Goal: Complete application form

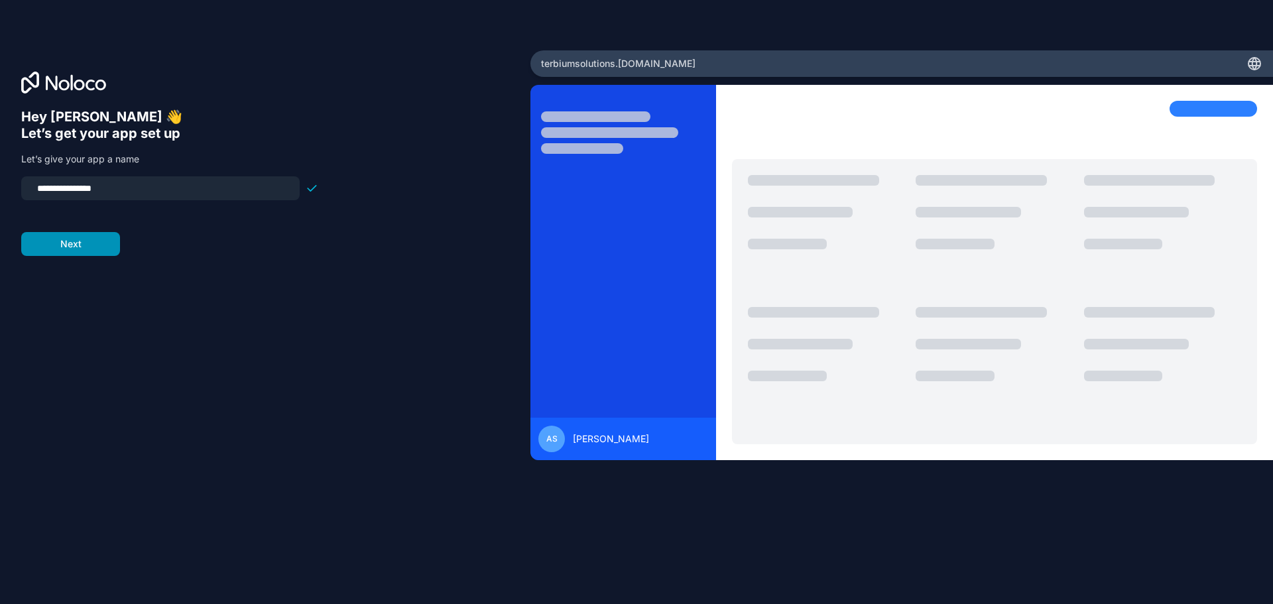
click at [87, 247] on button "Next" at bounding box center [70, 244] width 99 height 24
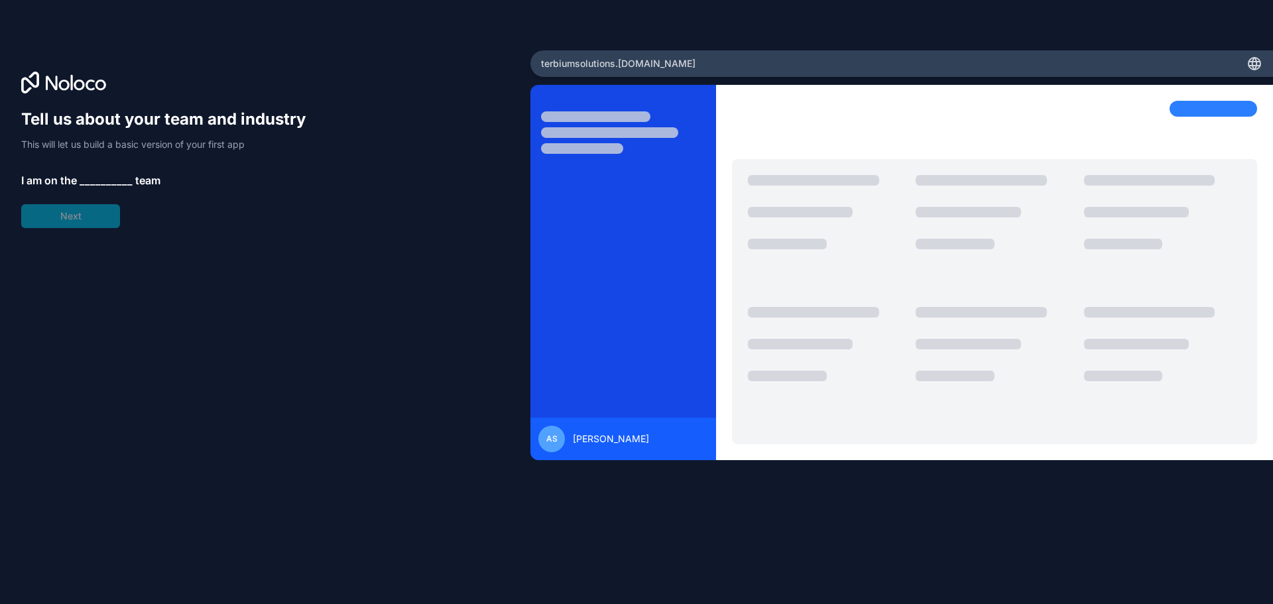
click at [94, 176] on span "__________" at bounding box center [106, 180] width 53 height 16
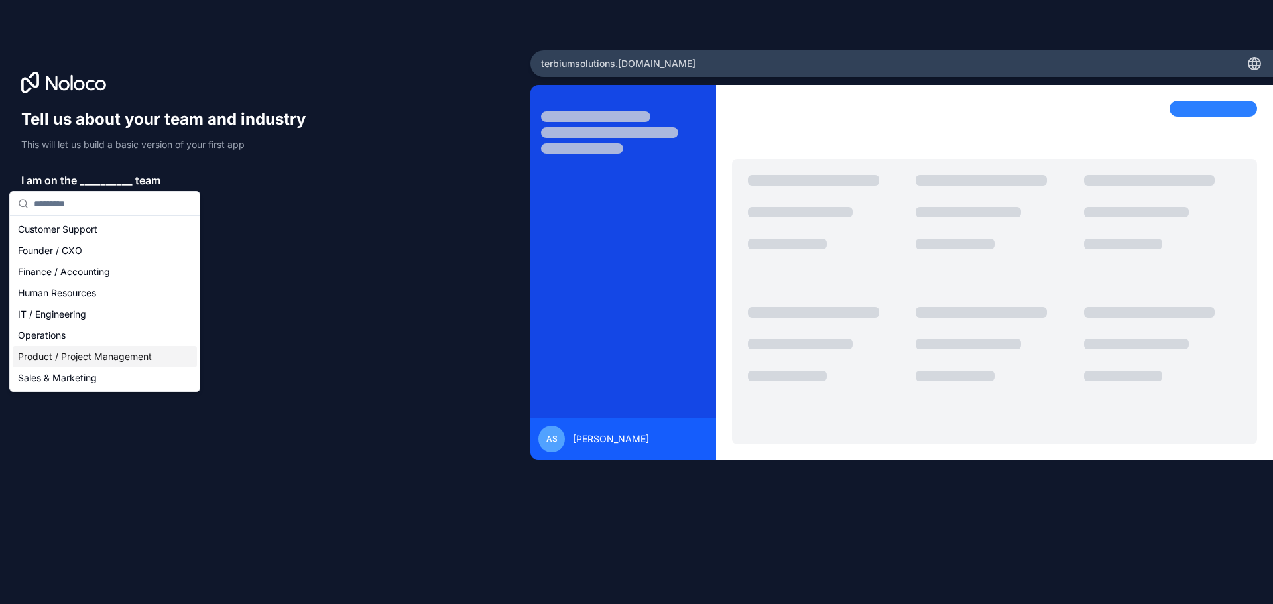
click at [113, 354] on div "Product / Project Management" at bounding box center [105, 356] width 184 height 21
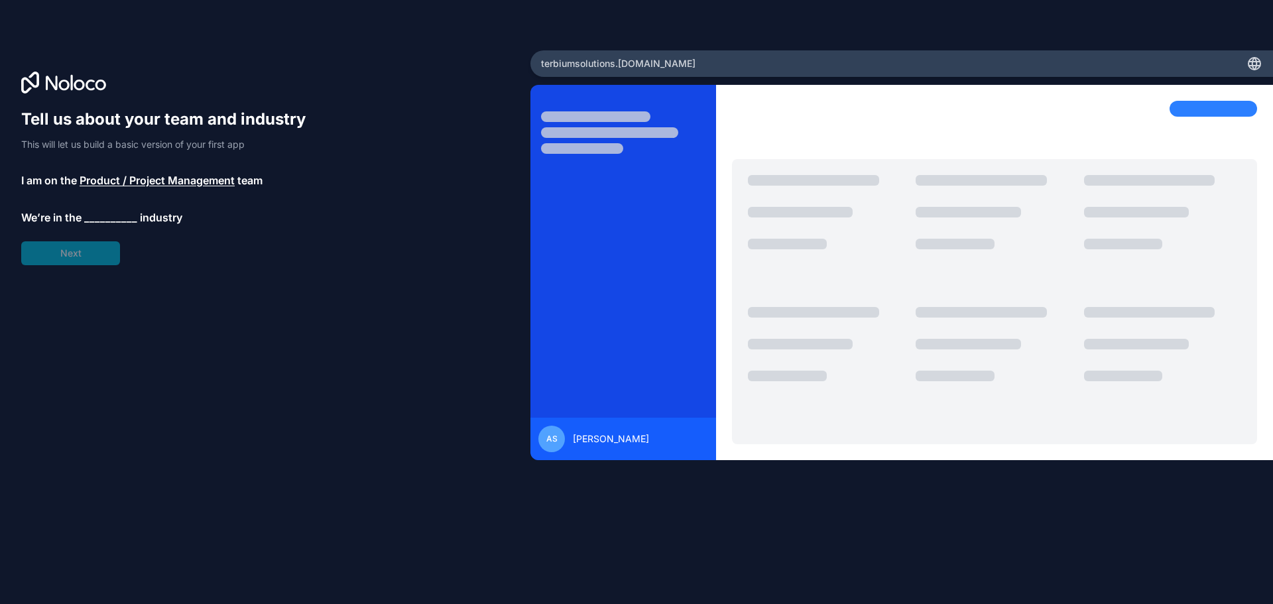
click at [106, 220] on span "__________" at bounding box center [110, 217] width 53 height 16
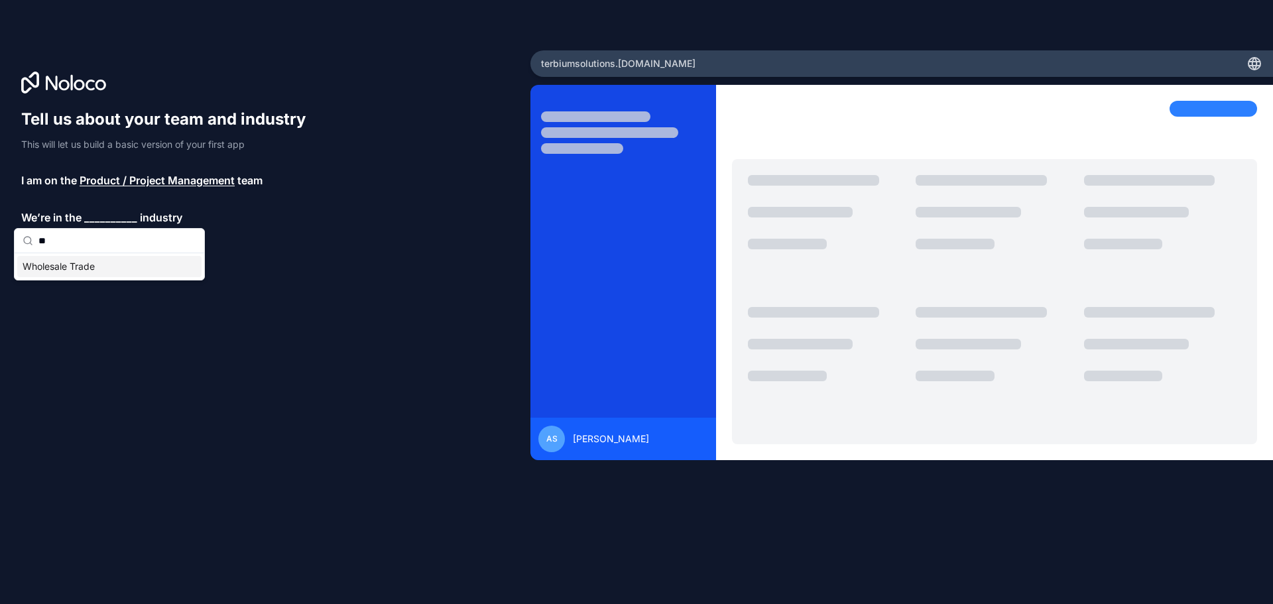
type input "*"
click at [70, 239] on input "***" at bounding box center [117, 241] width 158 height 24
type input "*"
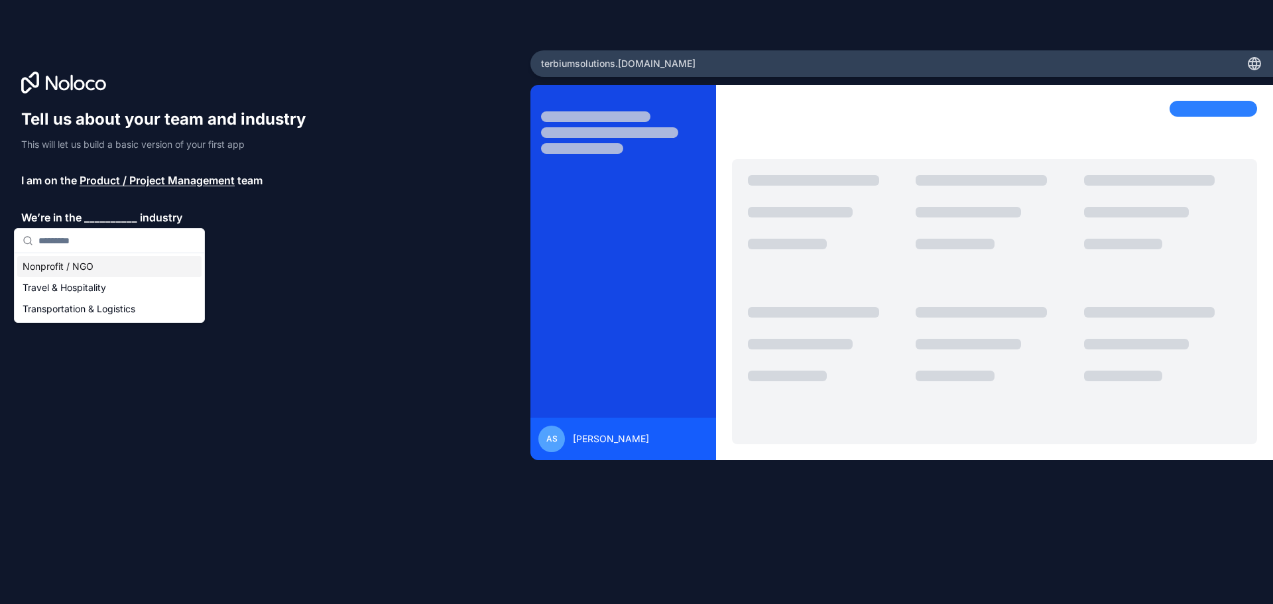
scroll to position [80, 0]
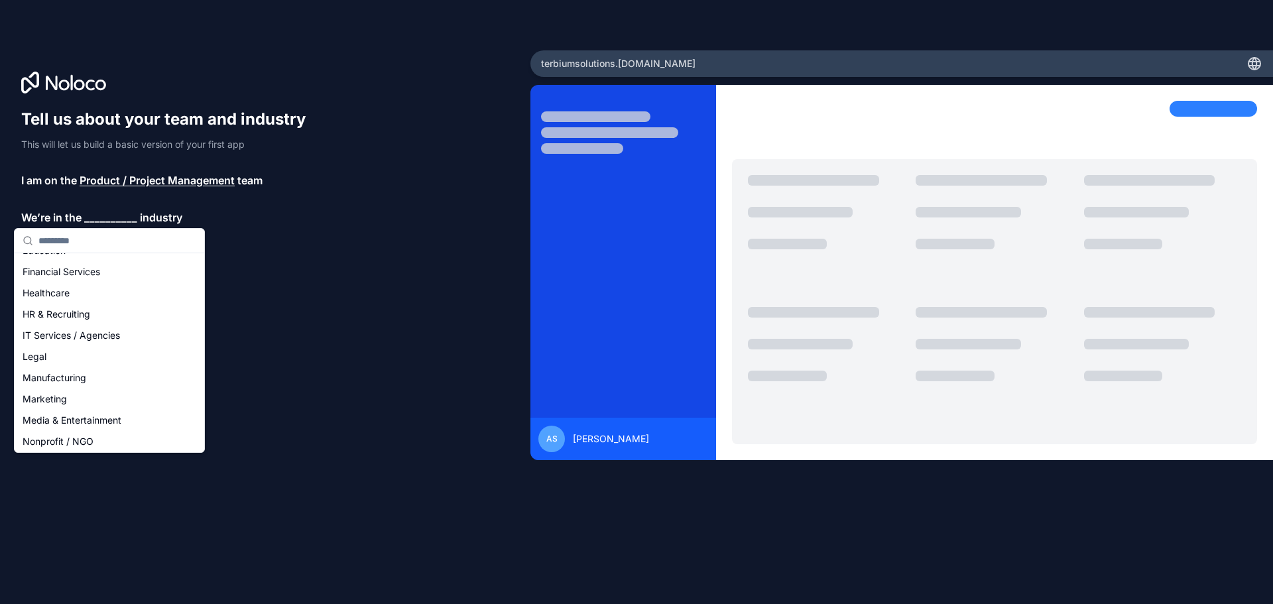
type input "*"
click at [117, 310] on div "Software & Technology" at bounding box center [109, 311] width 184 height 21
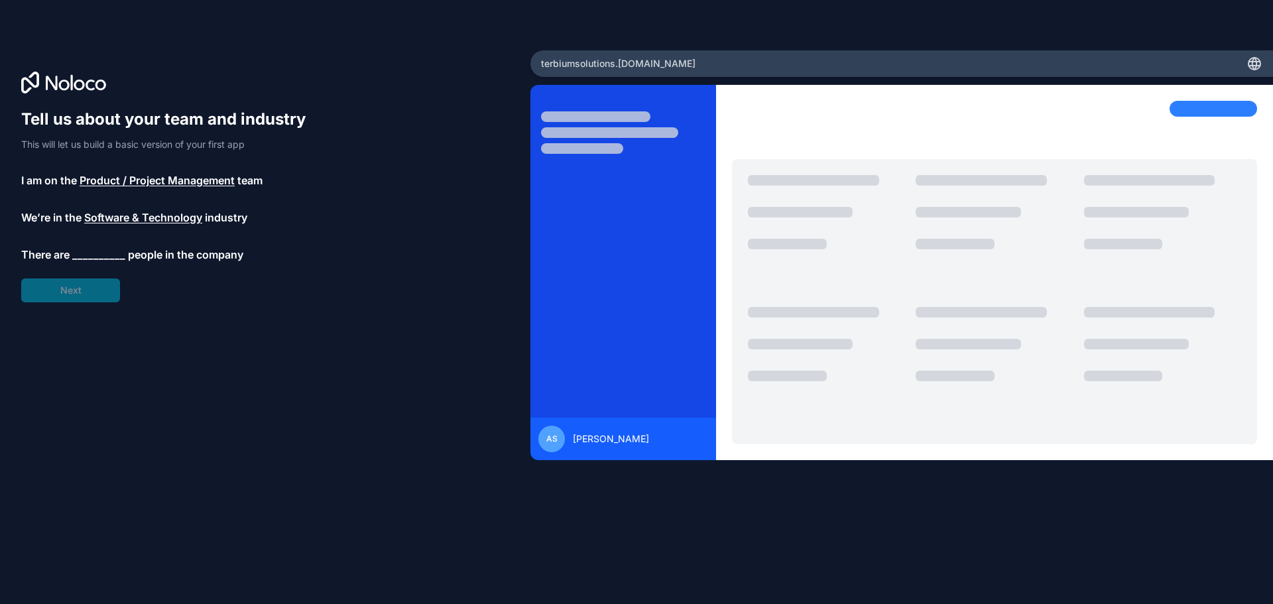
click at [100, 254] on span "__________" at bounding box center [98, 255] width 53 height 16
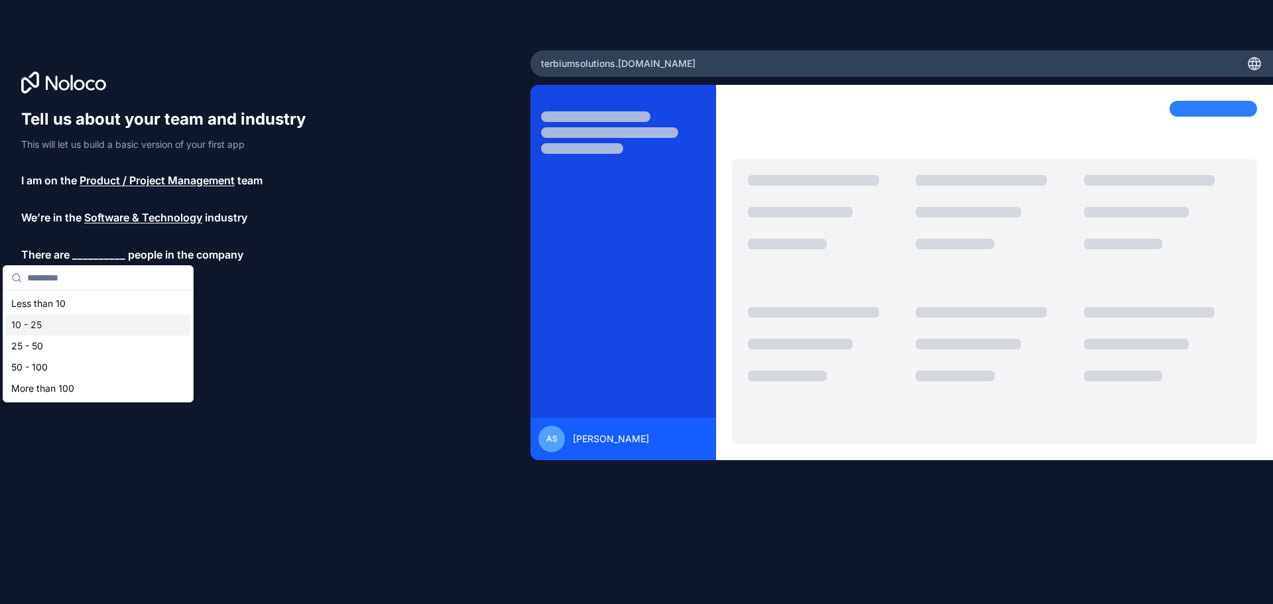
click at [98, 322] on div "10 - 25" at bounding box center [98, 324] width 184 height 21
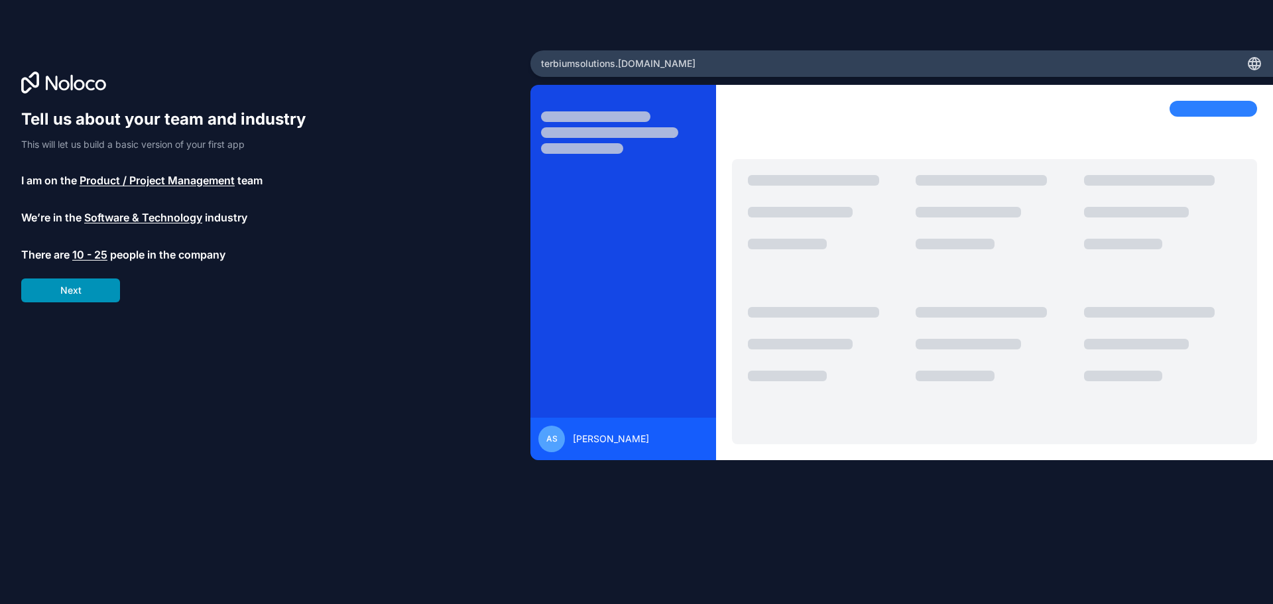
click at [81, 291] on button "Next" at bounding box center [70, 290] width 99 height 24
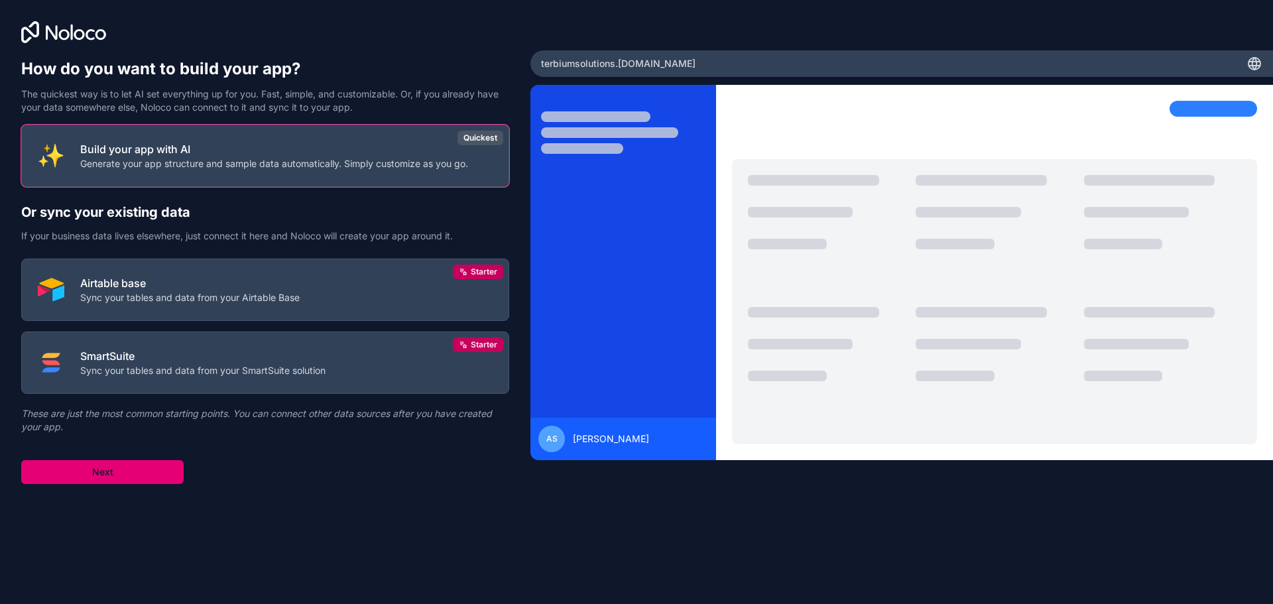
click at [146, 467] on button "Next" at bounding box center [102, 472] width 162 height 24
